Goal: Navigation & Orientation: Find specific page/section

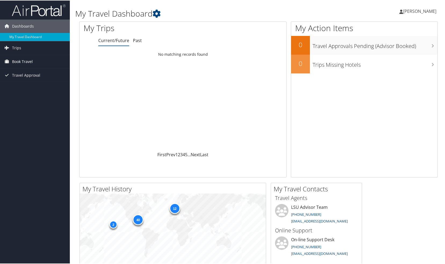
click at [19, 60] on span "Book Travel" at bounding box center [22, 61] width 21 height 13
click at [29, 79] on link "Book/Manage Online Trips" at bounding box center [35, 80] width 70 height 8
click at [16, 46] on span "Trips" at bounding box center [16, 47] width 9 height 13
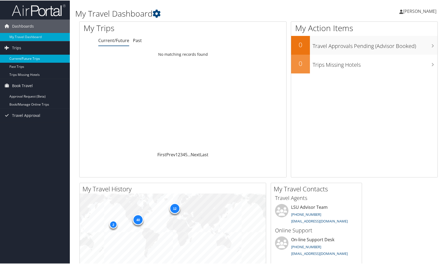
click at [33, 58] on link "Current/Future Trips" at bounding box center [35, 58] width 70 height 8
